Goal: Task Accomplishment & Management: Use online tool/utility

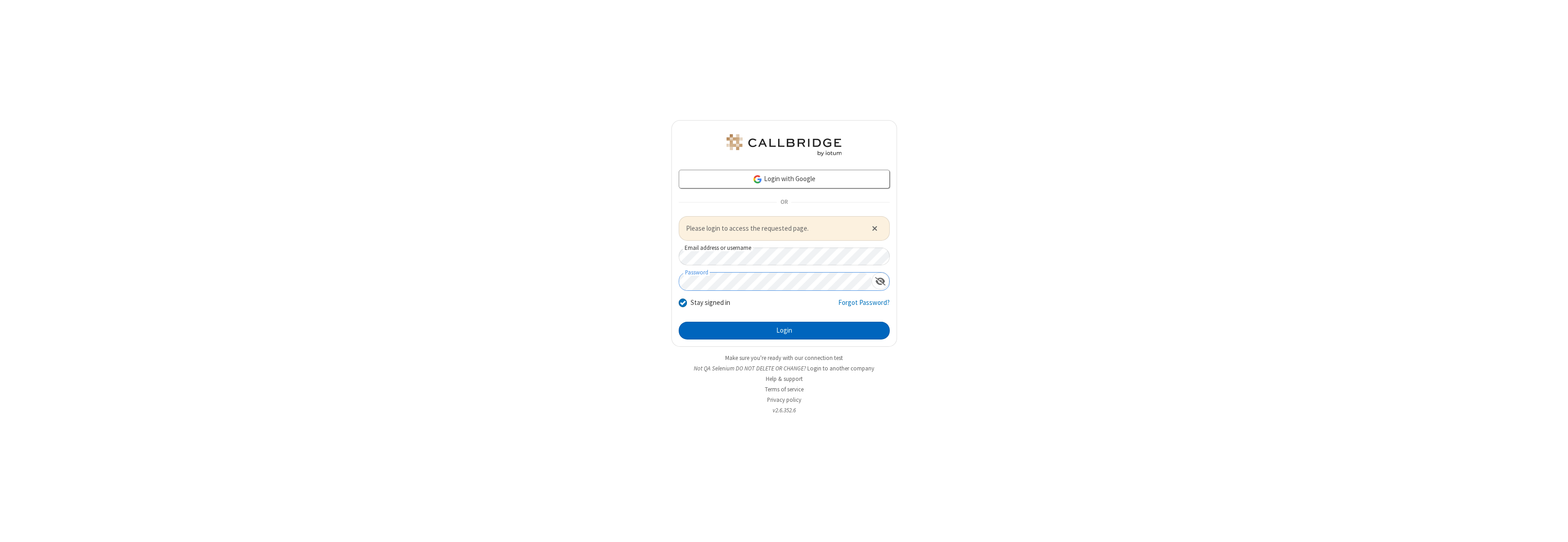
click at [784, 331] on button "Login" at bounding box center [784, 331] width 211 height 18
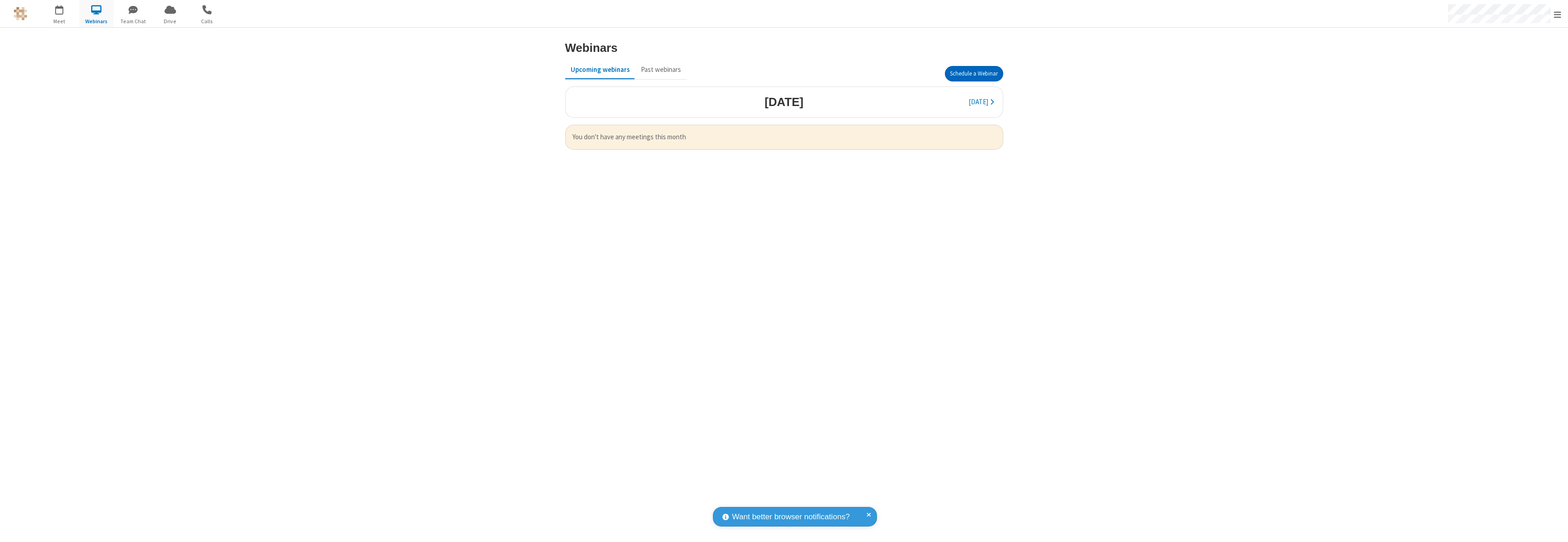
click at [974, 74] on button "Schedule a Webinar" at bounding box center [974, 74] width 58 height 15
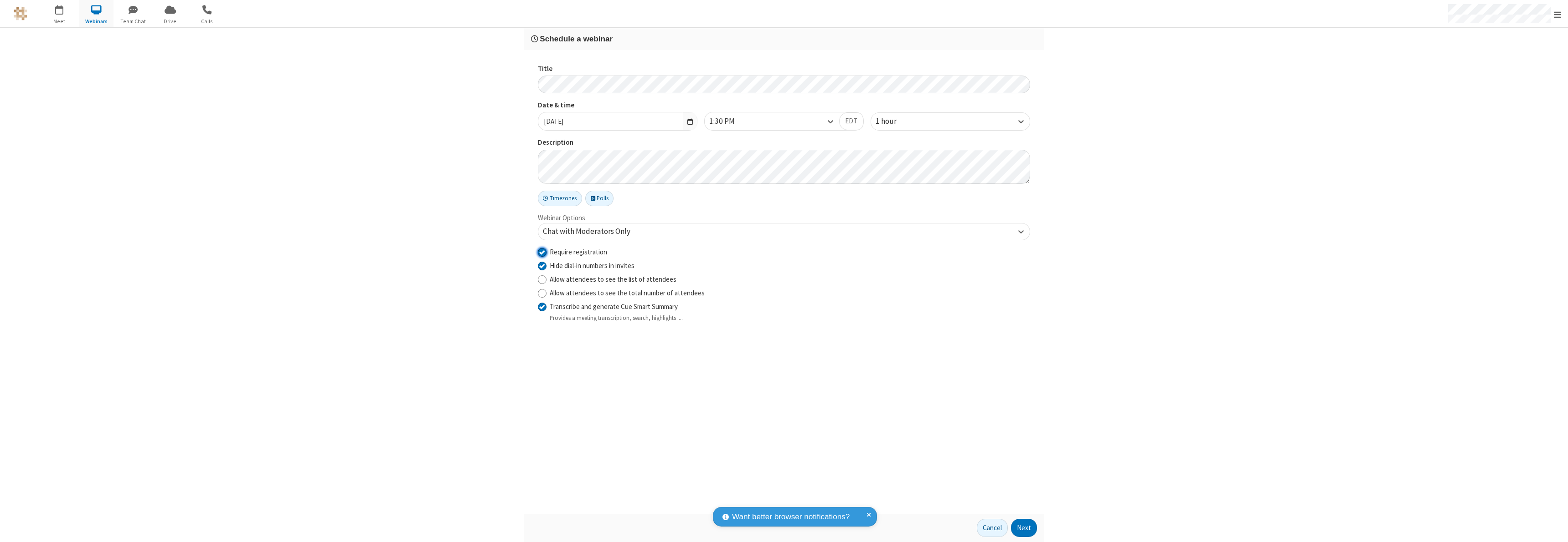
click at [542, 252] on input "Require registration" at bounding box center [542, 252] width 9 height 10
checkbox input "false"
click at [1024, 528] on button "Next" at bounding box center [1024, 528] width 26 height 18
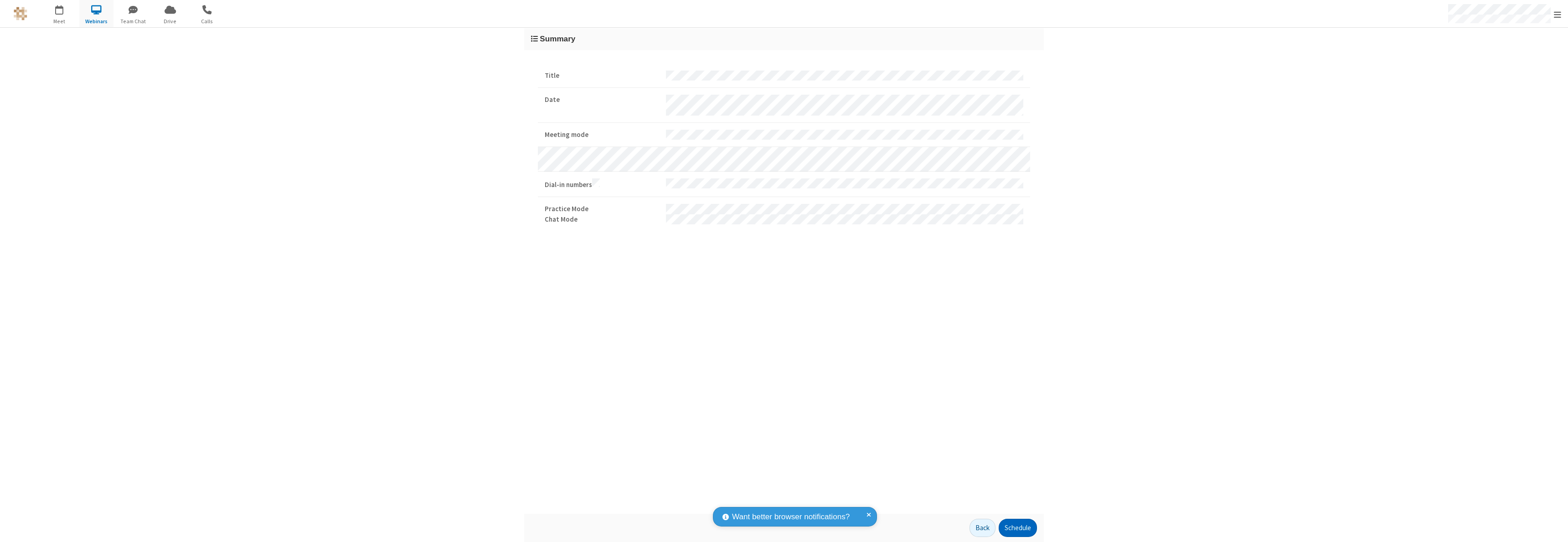
click at [1018, 528] on button "Schedule" at bounding box center [1018, 528] width 38 height 18
click at [1023, 528] on button "Done" at bounding box center [1023, 528] width 27 height 18
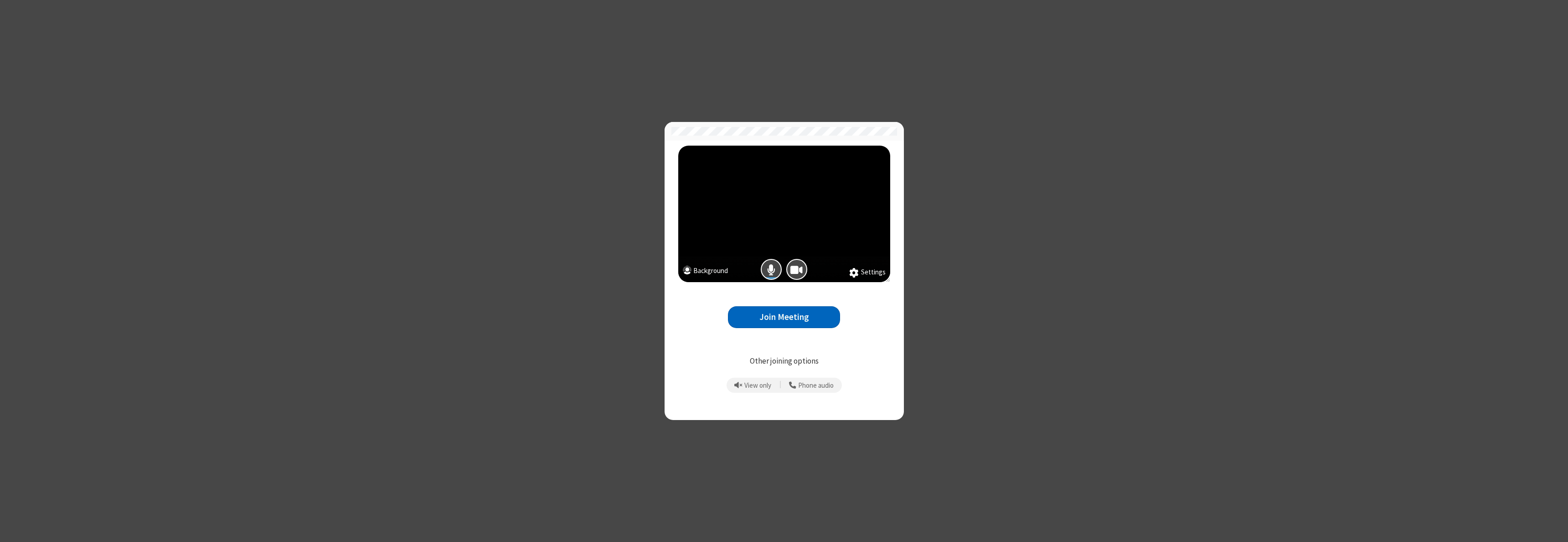
click at [784, 317] on button "Join Meeting" at bounding box center [784, 317] width 112 height 22
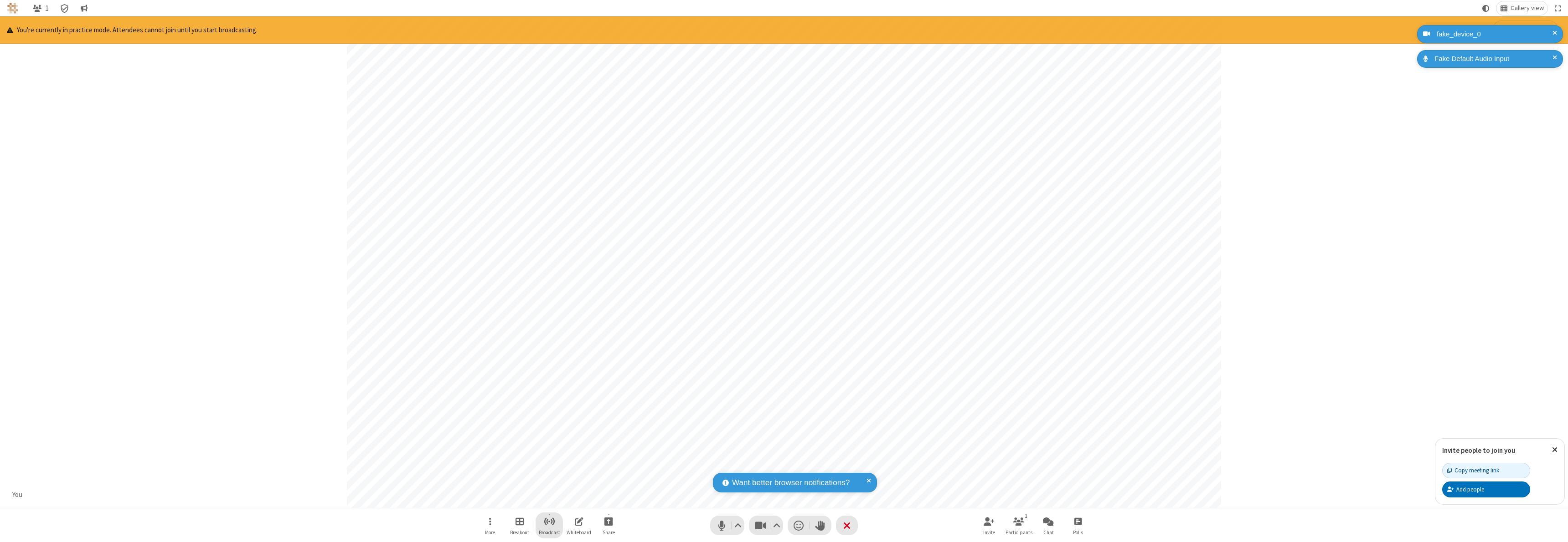
click at [549, 521] on span "Start broadcast" at bounding box center [550, 521] width 11 height 11
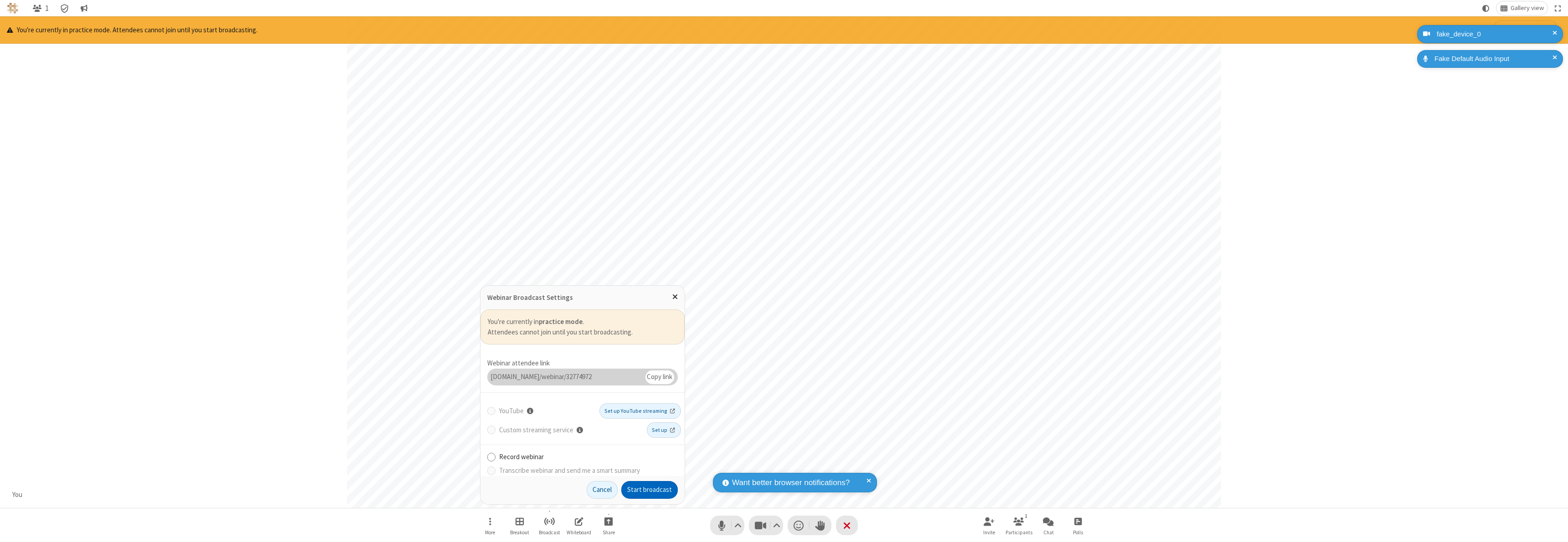
click at [650, 490] on button "Start broadcast" at bounding box center [649, 490] width 57 height 18
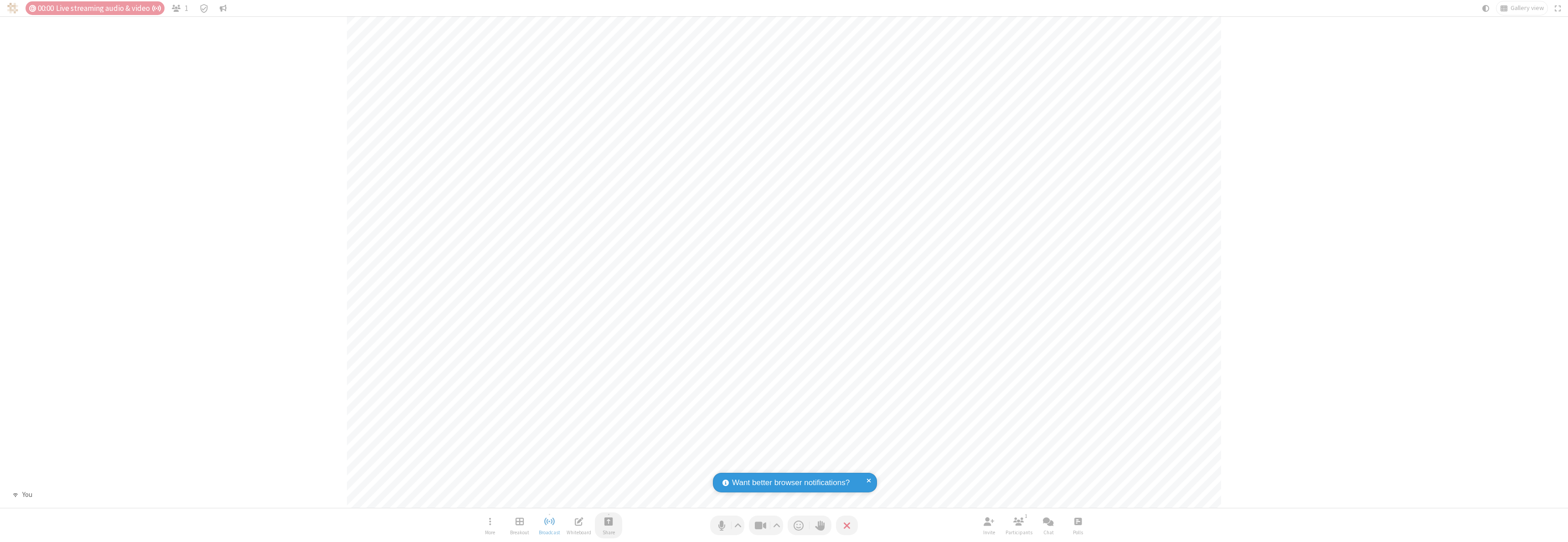
click at [609, 521] on span "Start sharing" at bounding box center [608, 521] width 9 height 11
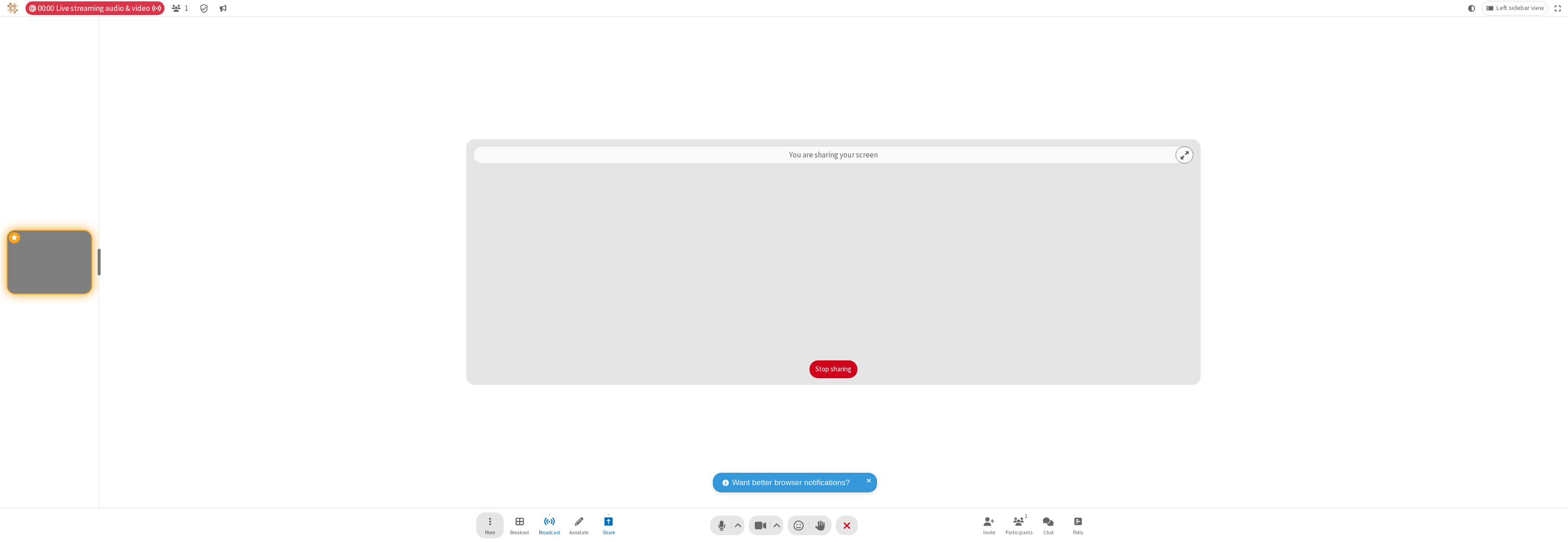
click at [490, 525] on span "Open menu" at bounding box center [490, 521] width 2 height 11
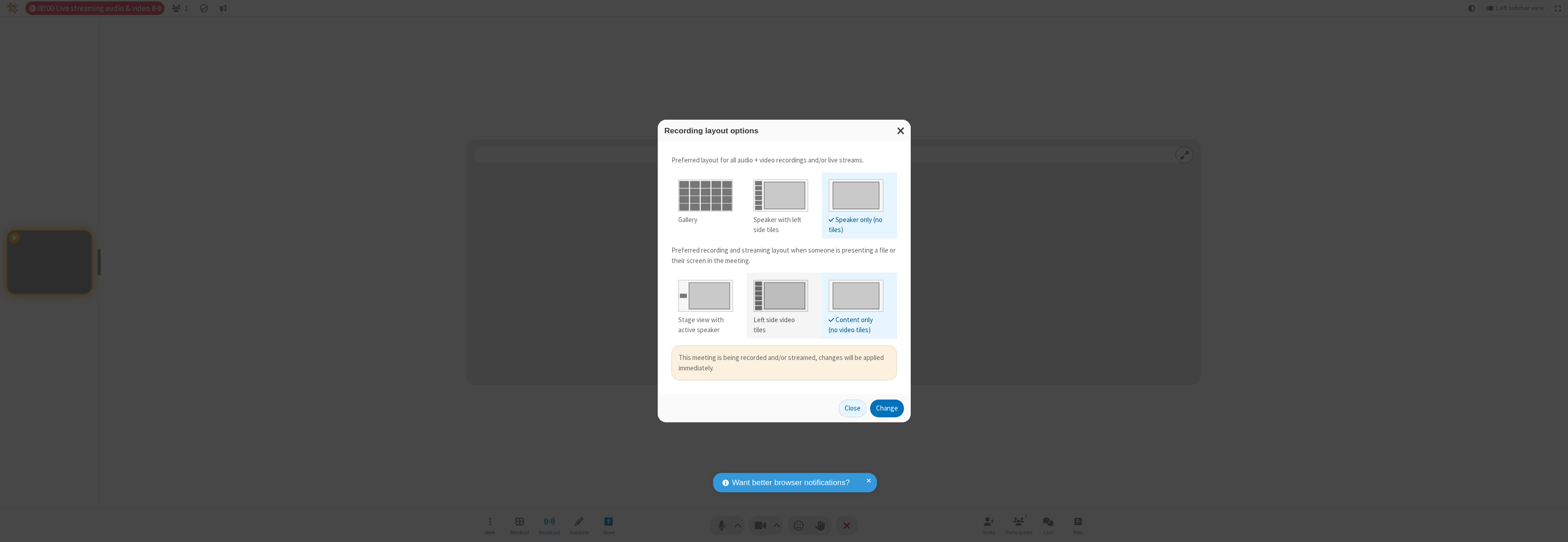
click at [780, 320] on div "Left side video tiles" at bounding box center [781, 325] width 54 height 21
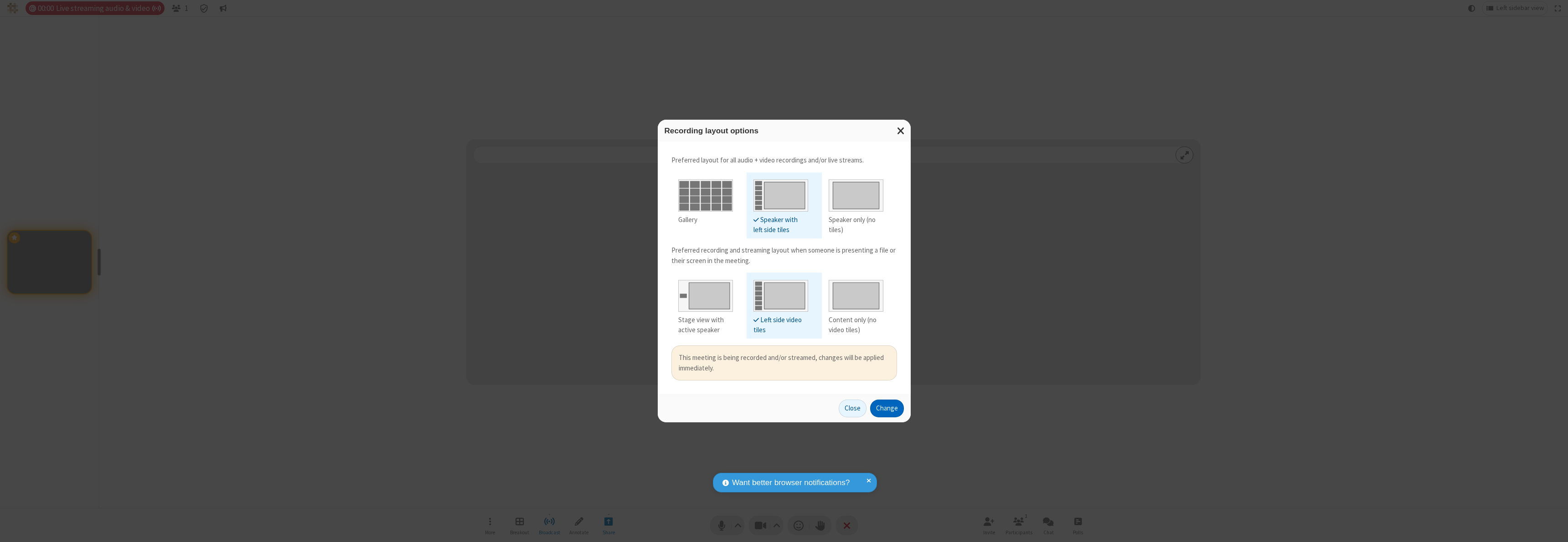
click at [886, 408] on button "Change" at bounding box center [887, 408] width 34 height 18
click at [853, 408] on button "Close" at bounding box center [852, 408] width 28 height 18
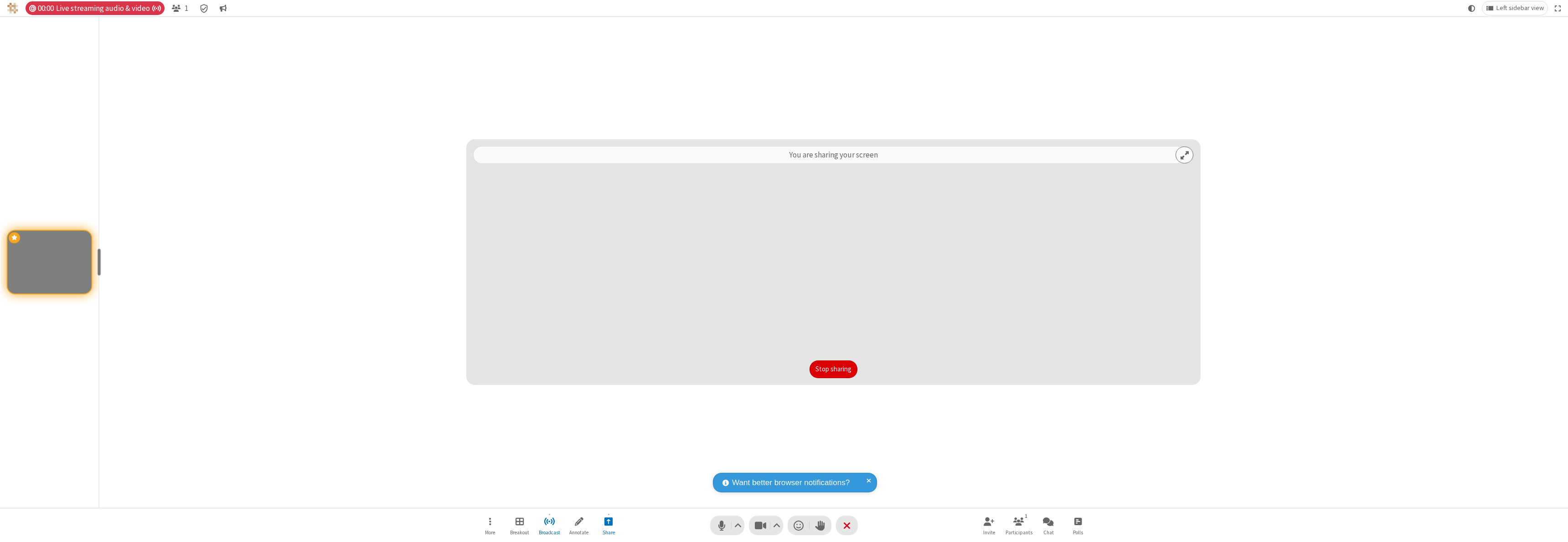
click at [833, 369] on button "Stop sharing" at bounding box center [834, 369] width 48 height 18
